Goal: Task Accomplishment & Management: Use online tool/utility

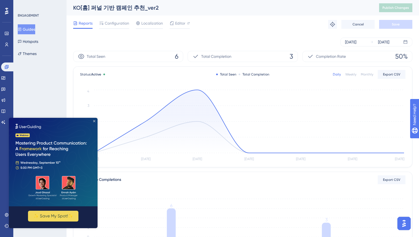
click at [93, 121] on icon "Close Preview" at bounding box center [94, 121] width 2 height 2
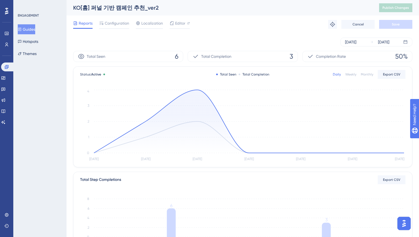
click at [52, 76] on div "ENGAGEMENT Guides Hotspots Themes" at bounding box center [39, 118] width 53 height 237
click at [35, 25] on button "Guides" at bounding box center [26, 29] width 17 height 10
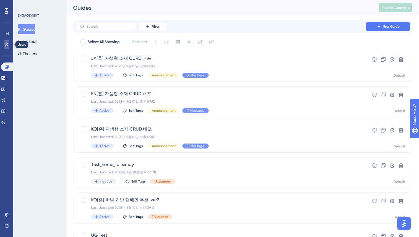
click at [6, 45] on icon at bounding box center [6, 44] width 4 height 4
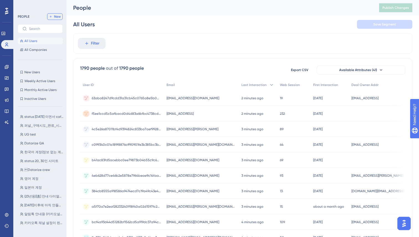
click at [57, 17] on span "New" at bounding box center [57, 16] width 7 height 4
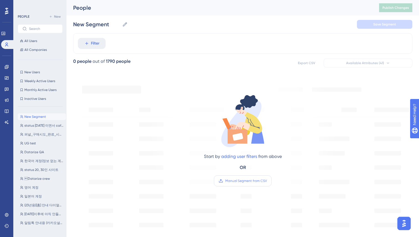
click at [251, 178] on label "Manual Segment from CSV" at bounding box center [243, 181] width 58 height 11
click at [267, 181] on input "Manual Segment from CSV" at bounding box center [267, 181] width 0 height 0
click at [229, 36] on div "Filter" at bounding box center [242, 43] width 339 height 21
click at [7, 42] on icon at bounding box center [6, 44] width 4 height 4
click at [5, 66] on icon at bounding box center [7, 67] width 4 height 4
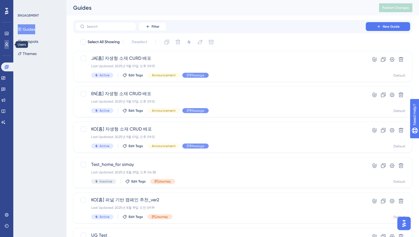
click at [8, 47] on link at bounding box center [6, 44] width 4 height 9
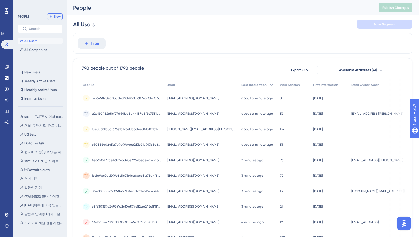
click at [53, 15] on button "New" at bounding box center [55, 16] width 16 height 7
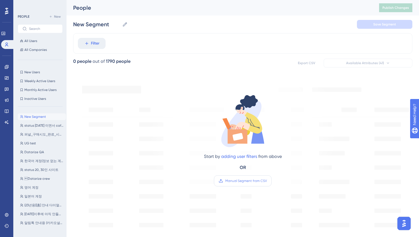
click at [236, 182] on span "Manual Segment from CSV" at bounding box center [246, 181] width 42 height 4
click at [267, 181] on input "Manual Segment from CSV" at bounding box center [267, 181] width 0 height 0
click at [243, 157] on link "adding user filters" at bounding box center [239, 156] width 36 height 5
click at [78, 38] on button "Filter" at bounding box center [92, 43] width 28 height 11
click at [164, 119] on div "Start by adding user filters from above OR Manual Segment from CSV" at bounding box center [243, 136] width 188 height 114
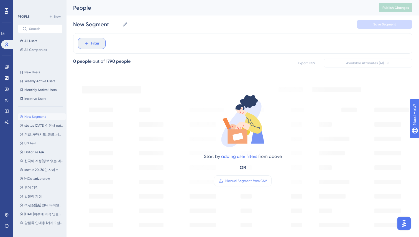
click at [96, 44] on span "Filter" at bounding box center [95, 43] width 9 height 7
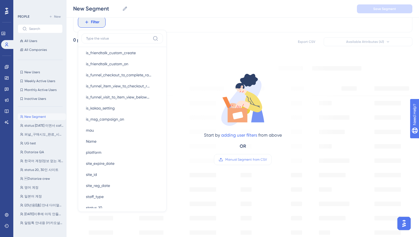
scroll to position [439, 0]
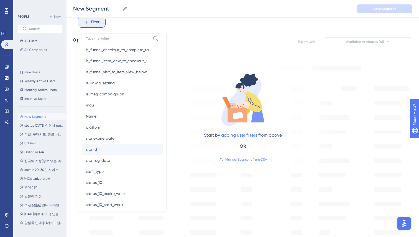
click at [98, 147] on button "site_id site_id" at bounding box center [121, 149] width 81 height 11
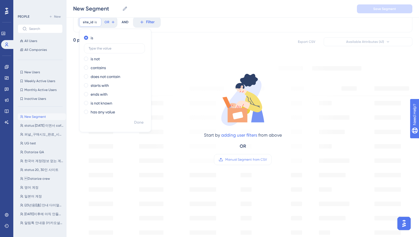
click at [201, 72] on div "Start by adding user filters from above OR Manual Segment from CSV" at bounding box center [243, 114] width 188 height 114
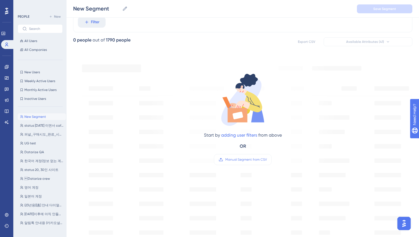
scroll to position [0, 0]
